Goal: Information Seeking & Learning: Learn about a topic

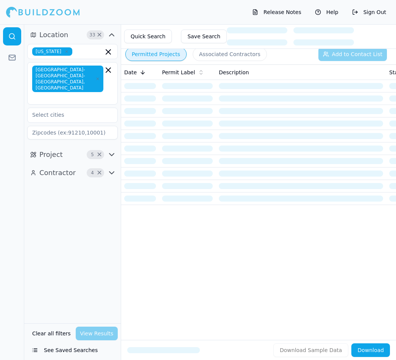
click at [154, 38] on button "Quick Search" at bounding box center [148, 37] width 48 height 14
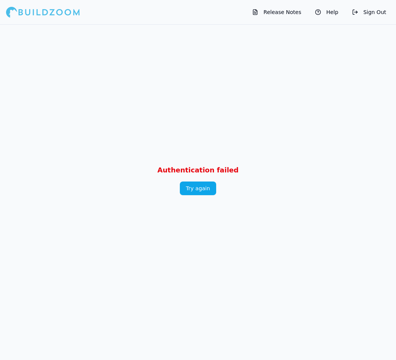
click at [207, 193] on button "Try again" at bounding box center [198, 188] width 36 height 14
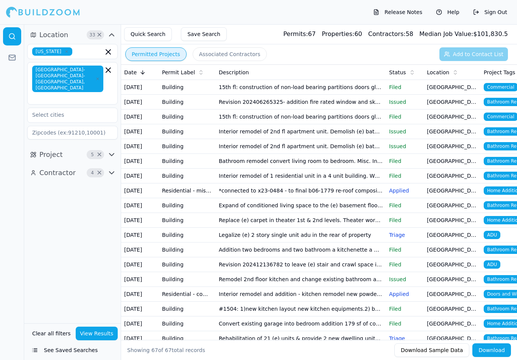
click at [314, 295] on td "Interior remodel and addition - kitchen remodel new powder room replace existin…" at bounding box center [301, 294] width 170 height 15
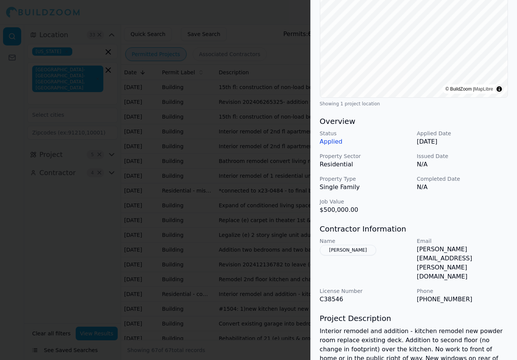
scroll to position [150, 0]
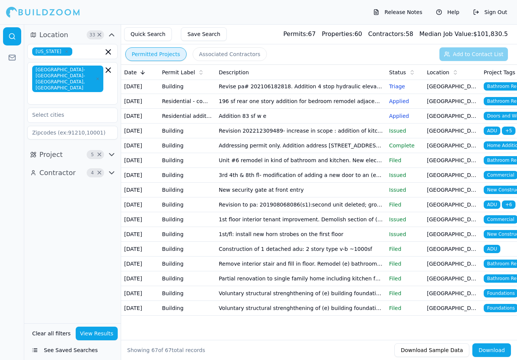
scroll to position [754, 0]
click at [114, 150] on icon "button" at bounding box center [111, 154] width 9 height 9
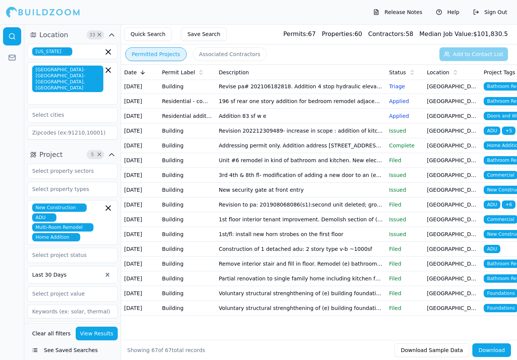
click at [112, 150] on icon "button" at bounding box center [111, 154] width 9 height 9
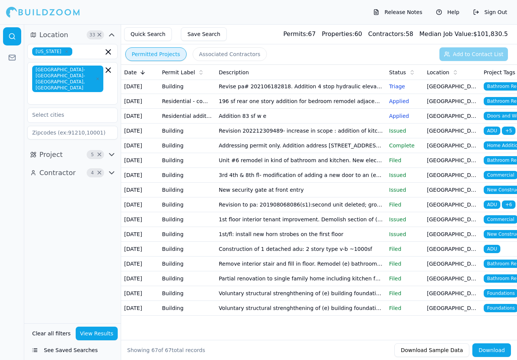
click at [112, 168] on icon "button" at bounding box center [111, 172] width 9 height 9
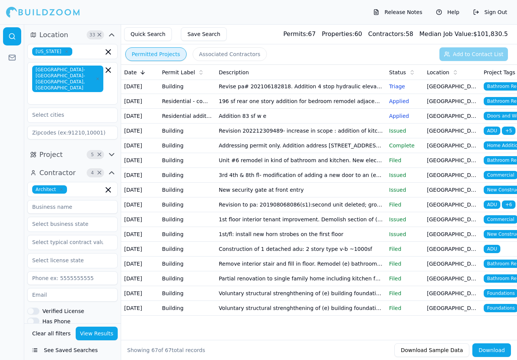
click at [11, 125] on div at bounding box center [12, 192] width 24 height 336
click at [78, 185] on input "text" at bounding box center [86, 189] width 33 height 8
